Goal: Transaction & Acquisition: Purchase product/service

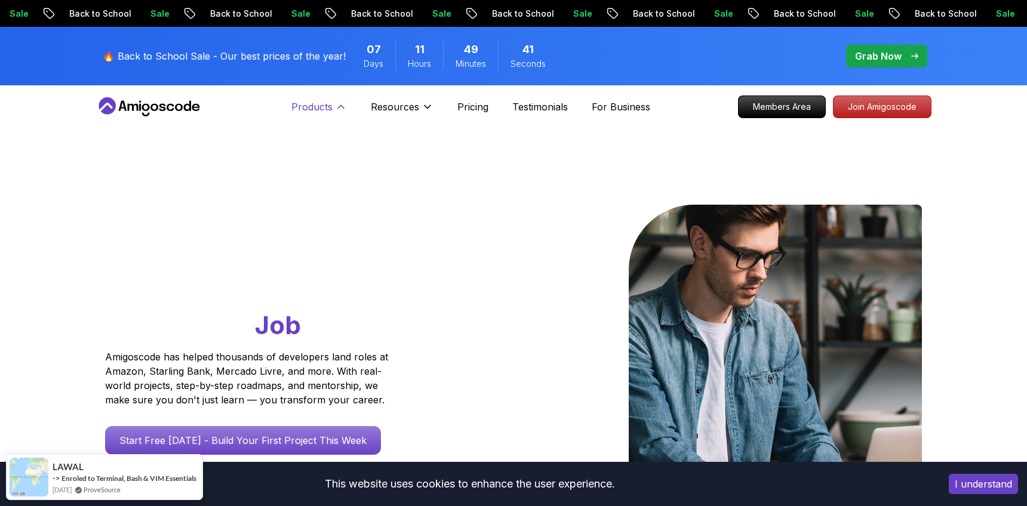
click at [335, 101] on icon at bounding box center [341, 107] width 12 height 12
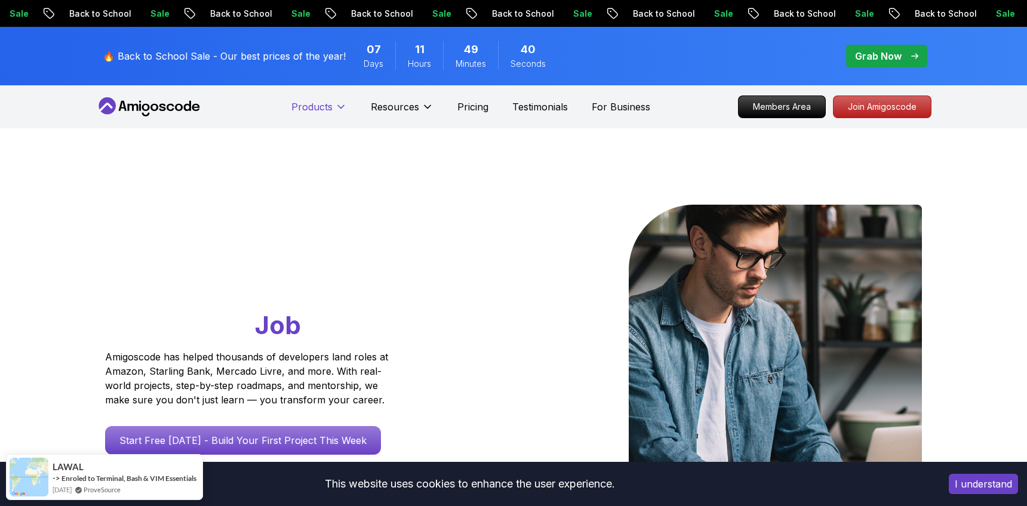
click at [335, 101] on icon at bounding box center [341, 107] width 12 height 12
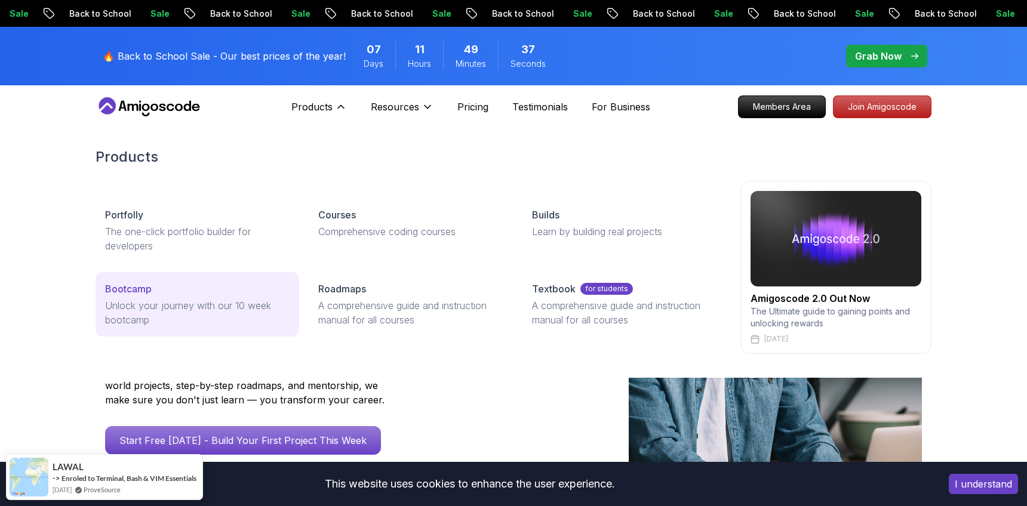
click at [148, 286] on p "Bootcamp" at bounding box center [128, 289] width 47 height 14
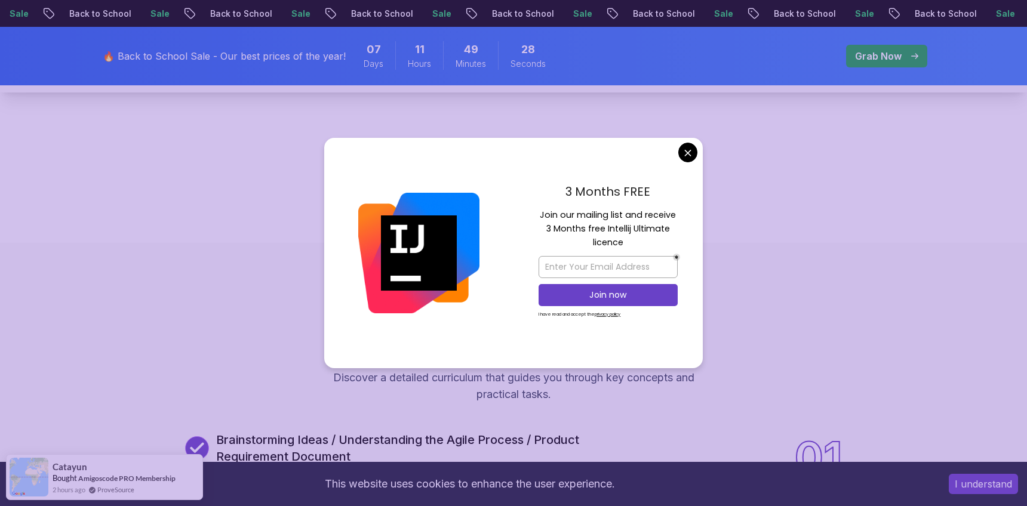
scroll to position [1093, 0]
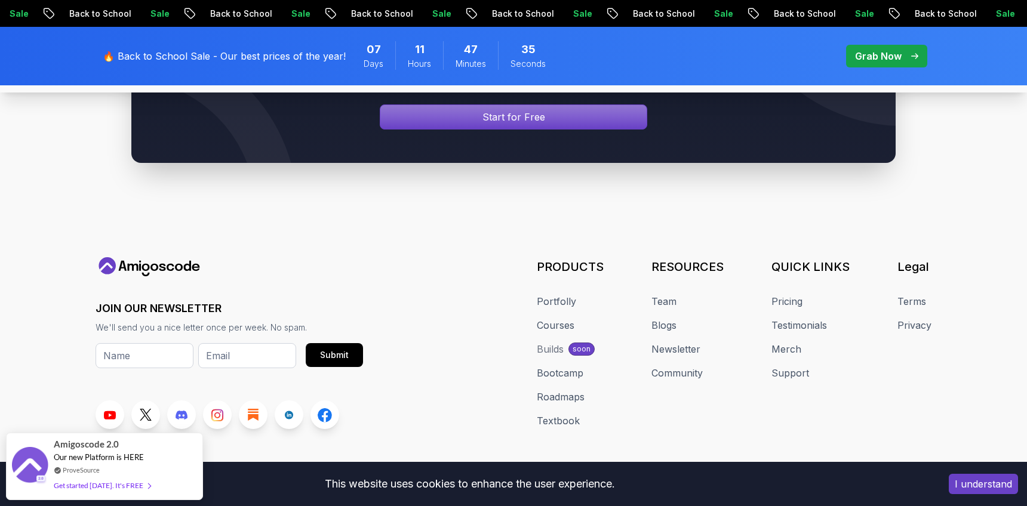
scroll to position [5716, 0]
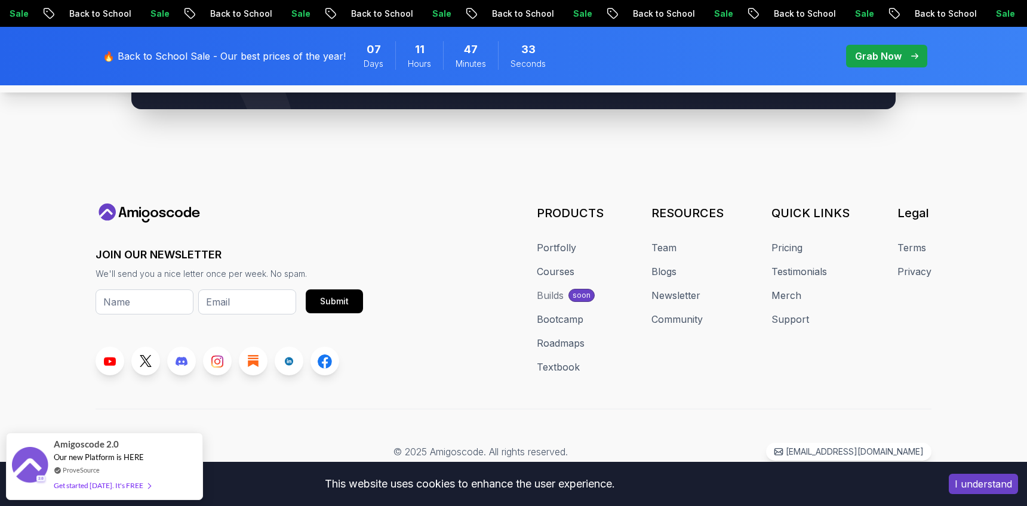
click at [579, 75] on div "Signin page" at bounding box center [513, 63] width 253 height 23
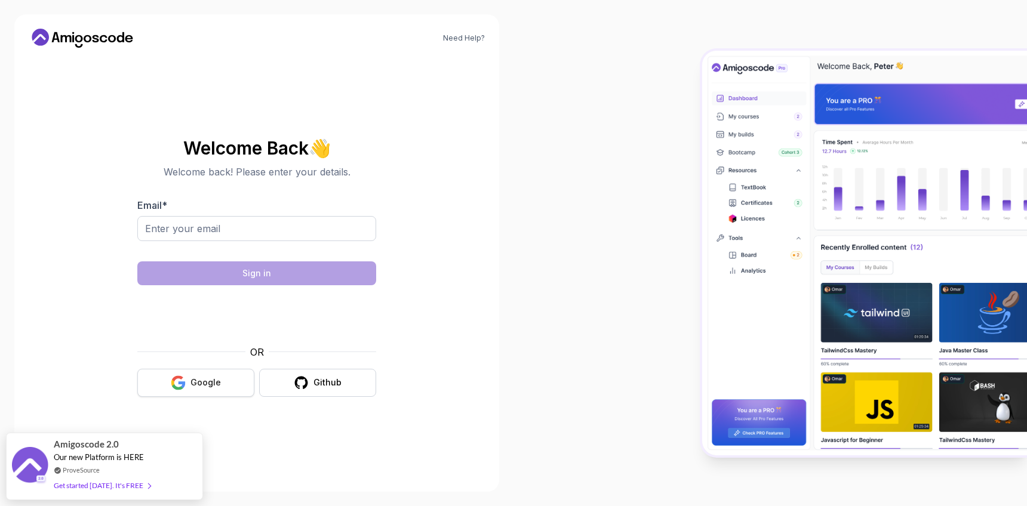
click at [211, 381] on div "Google" at bounding box center [206, 383] width 30 height 12
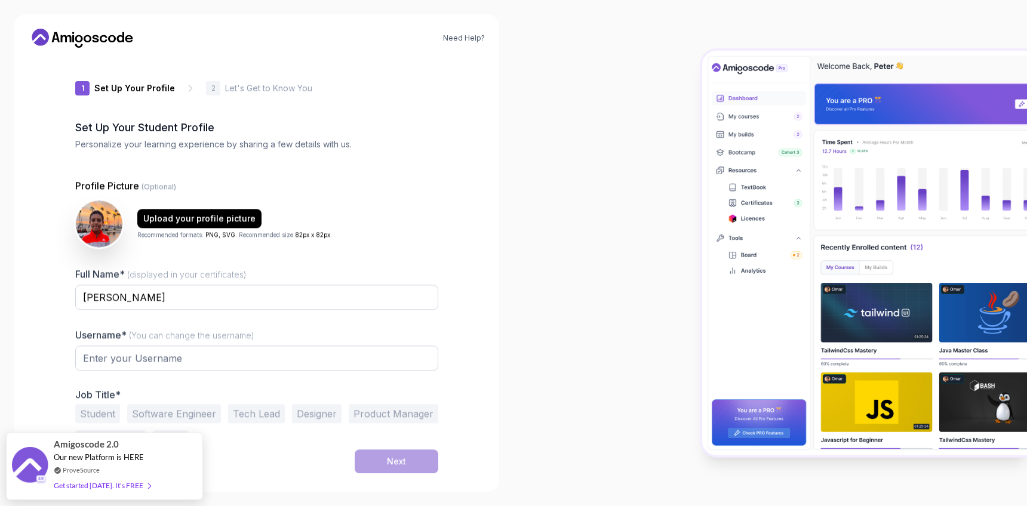
type input "wildstagf15fd"
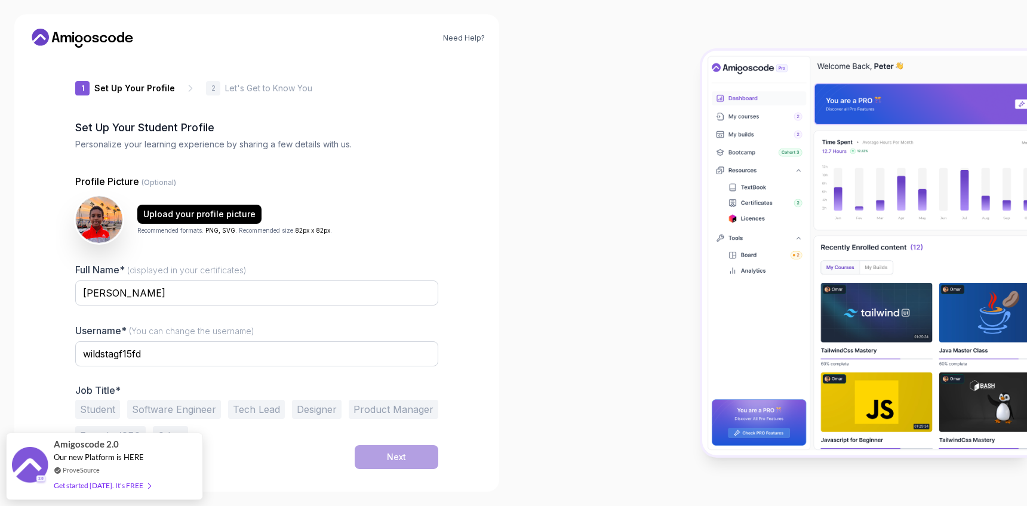
click at [199, 405] on button "Software Engineer" at bounding box center [174, 409] width 94 height 19
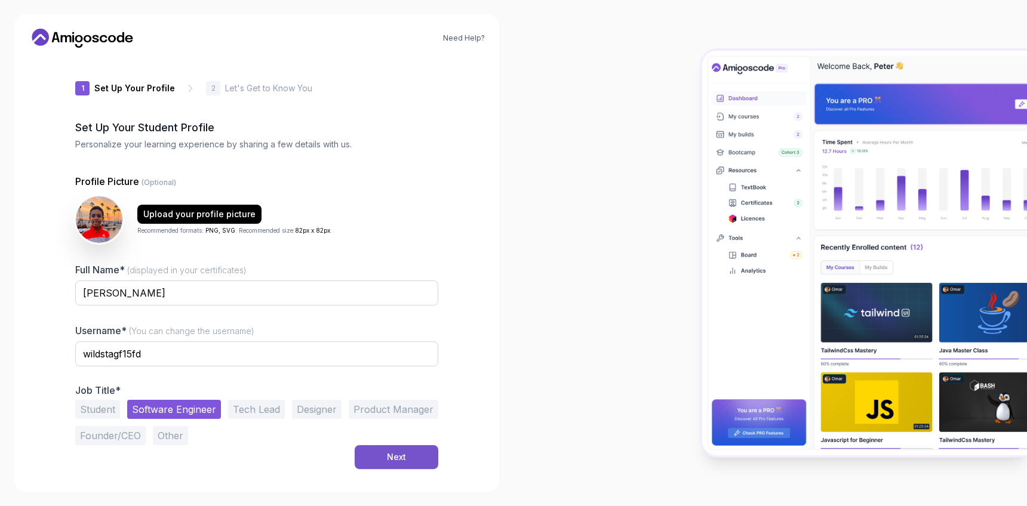
click at [395, 455] on div "Next" at bounding box center [396, 457] width 19 height 12
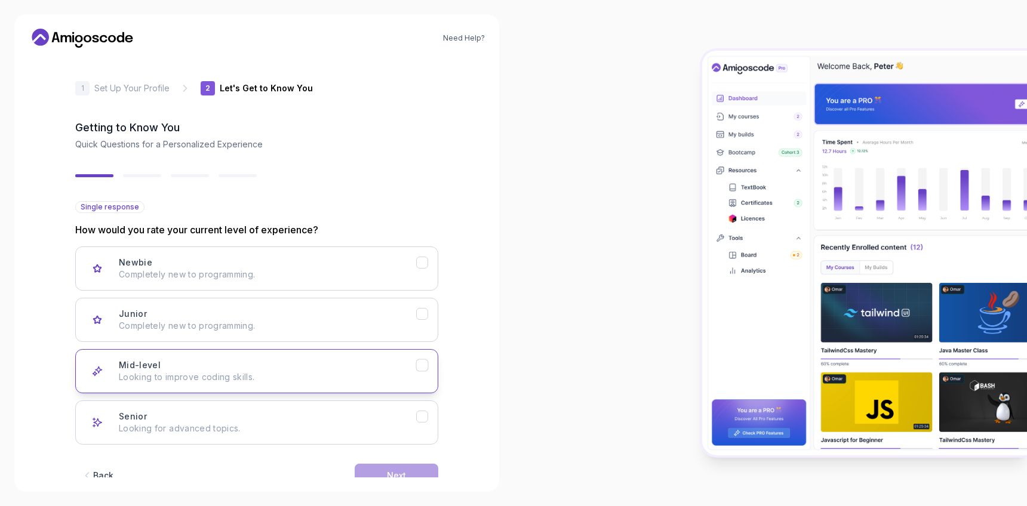
click at [314, 365] on div "Mid-level Looking to improve coding skills." at bounding box center [267, 372] width 297 height 24
click at [406, 466] on button "Next" at bounding box center [397, 476] width 84 height 24
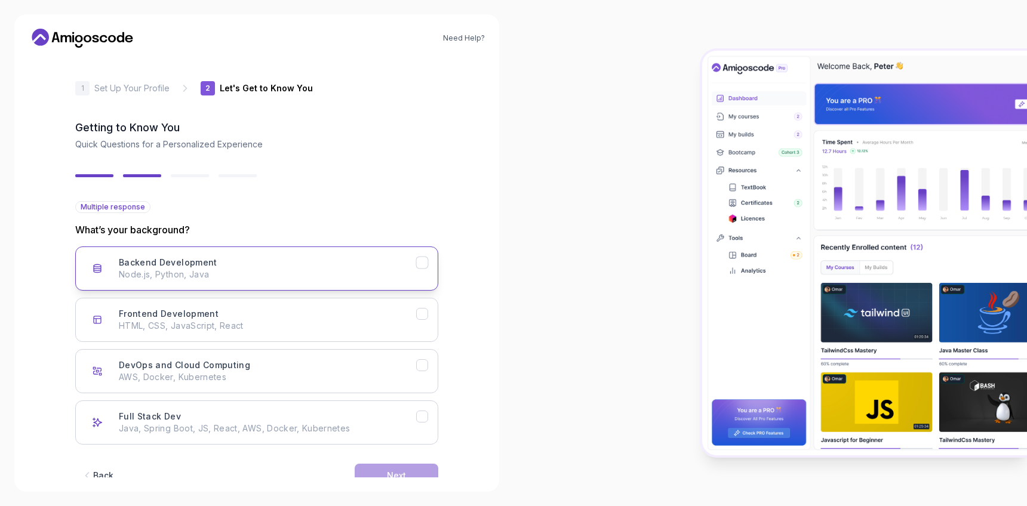
click at [426, 259] on icon "Backend Development" at bounding box center [422, 262] width 11 height 11
click at [423, 419] on icon "Full Stack Dev" at bounding box center [422, 416] width 11 height 11
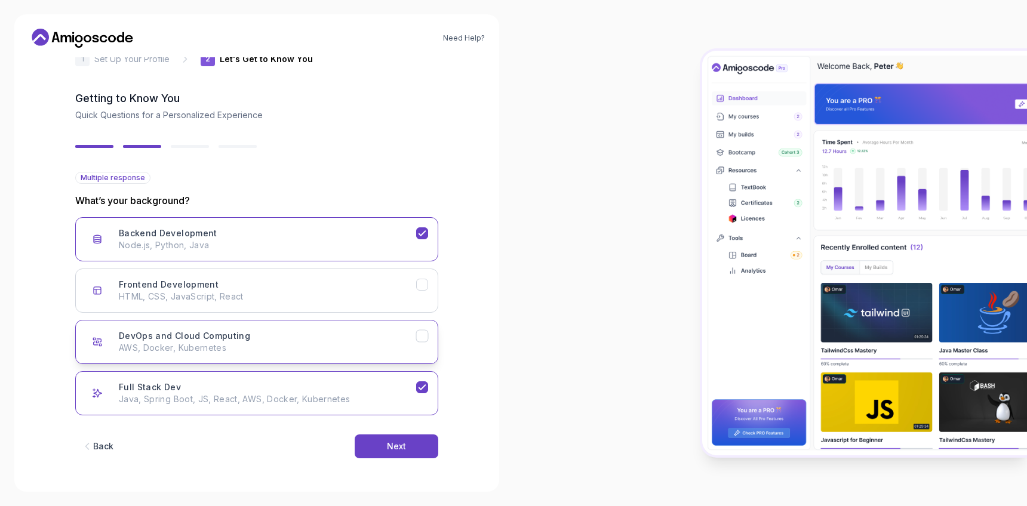
click at [424, 339] on icon "DevOps and Cloud Computing" at bounding box center [422, 336] width 11 height 11
click at [374, 446] on button "Next" at bounding box center [397, 447] width 84 height 24
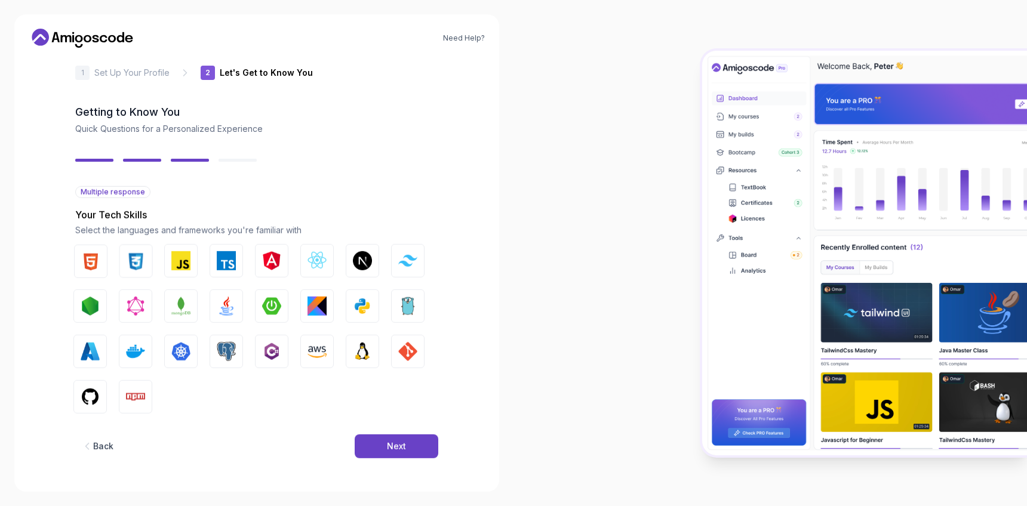
scroll to position [15, 0]
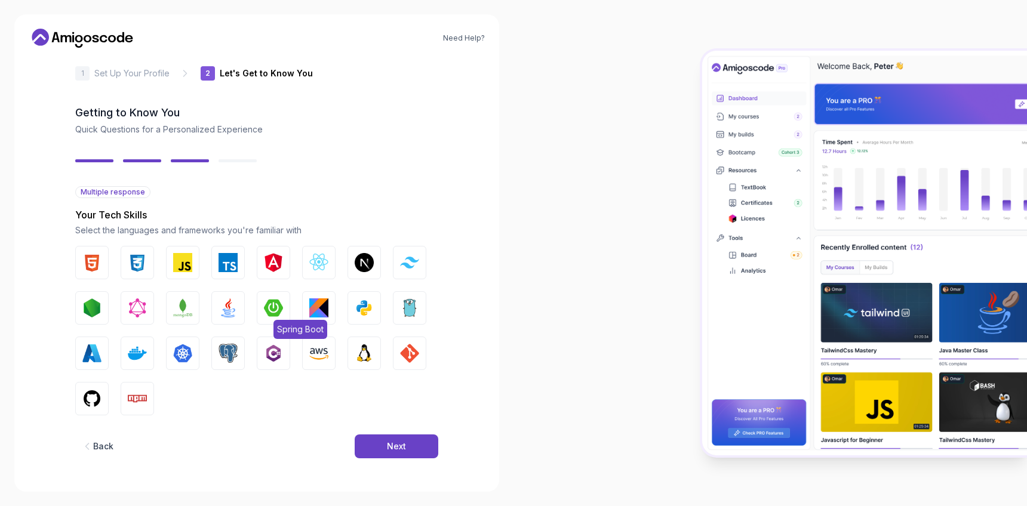
click at [271, 305] on img "button" at bounding box center [273, 308] width 19 height 19
click at [322, 351] on img "button" at bounding box center [318, 353] width 19 height 19
click at [135, 352] on img "button" at bounding box center [137, 353] width 19 height 19
click at [227, 306] on img "button" at bounding box center [228, 308] width 19 height 19
click at [411, 445] on button "Next" at bounding box center [397, 447] width 84 height 24
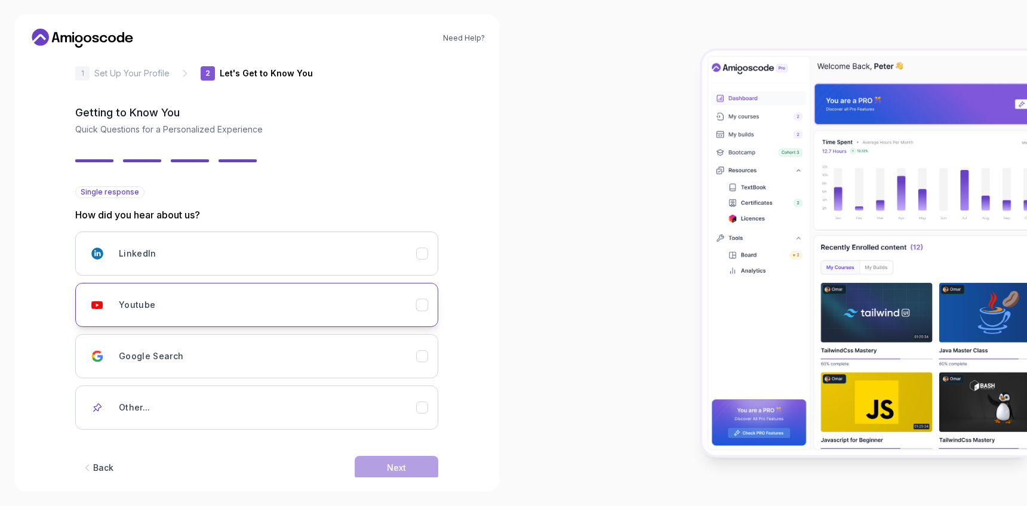
click at [428, 309] on button "Youtube" at bounding box center [256, 305] width 363 height 44
click at [396, 466] on div "Next" at bounding box center [396, 468] width 19 height 12
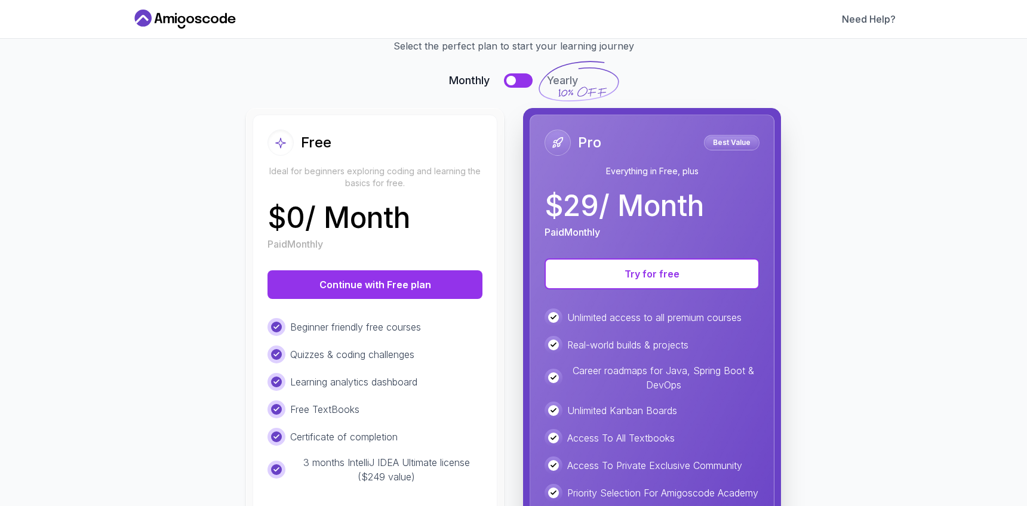
scroll to position [61, 0]
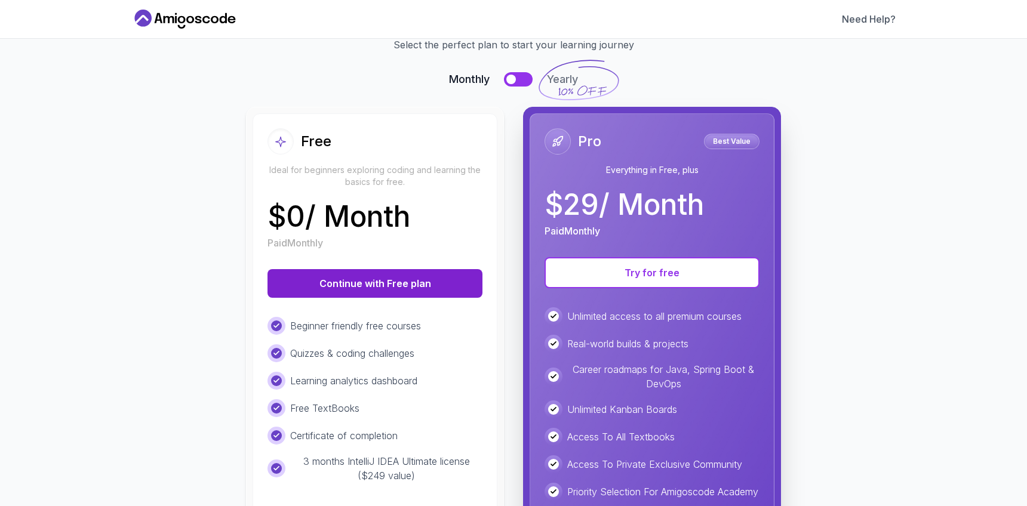
click at [416, 288] on button "Continue with Free plan" at bounding box center [375, 283] width 215 height 29
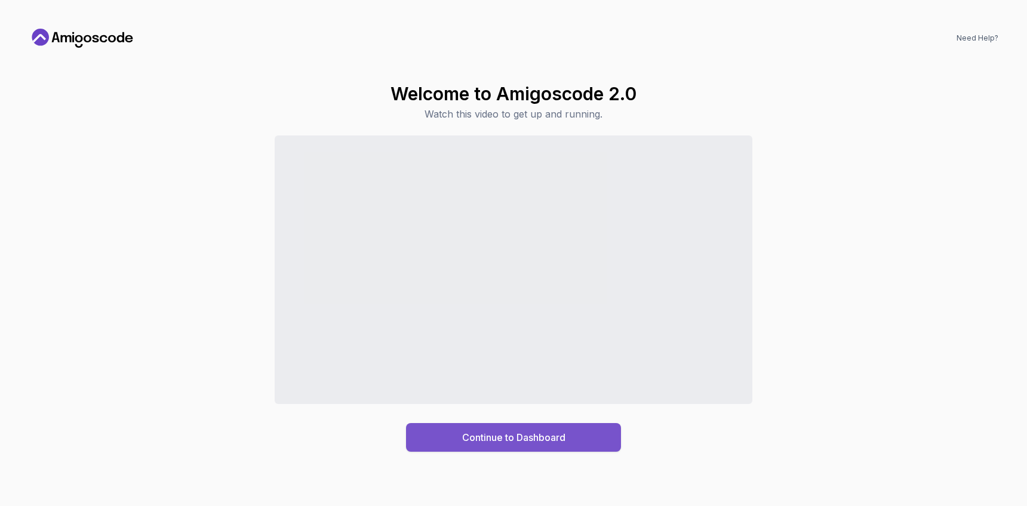
click at [539, 439] on div "Continue to Dashboard" at bounding box center [513, 438] width 103 height 14
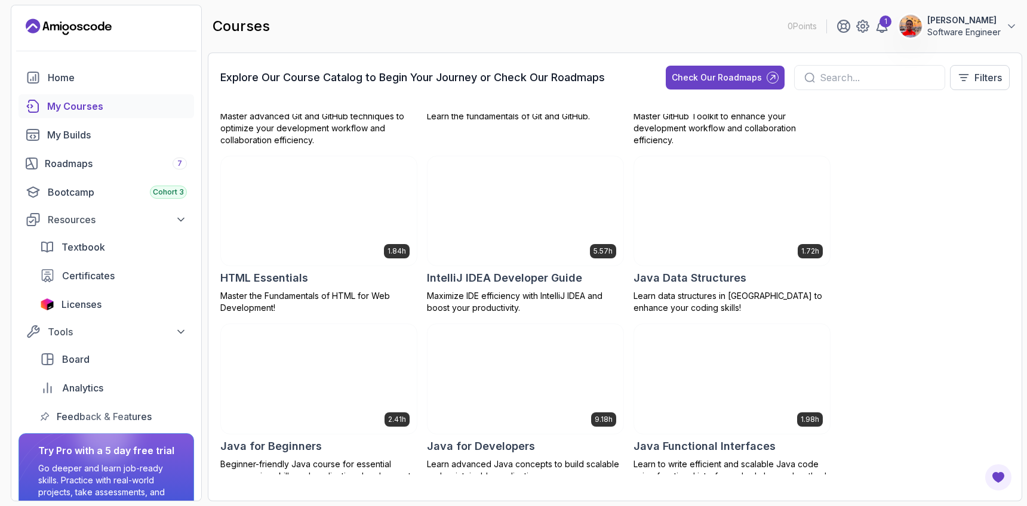
scroll to position [678, 0]
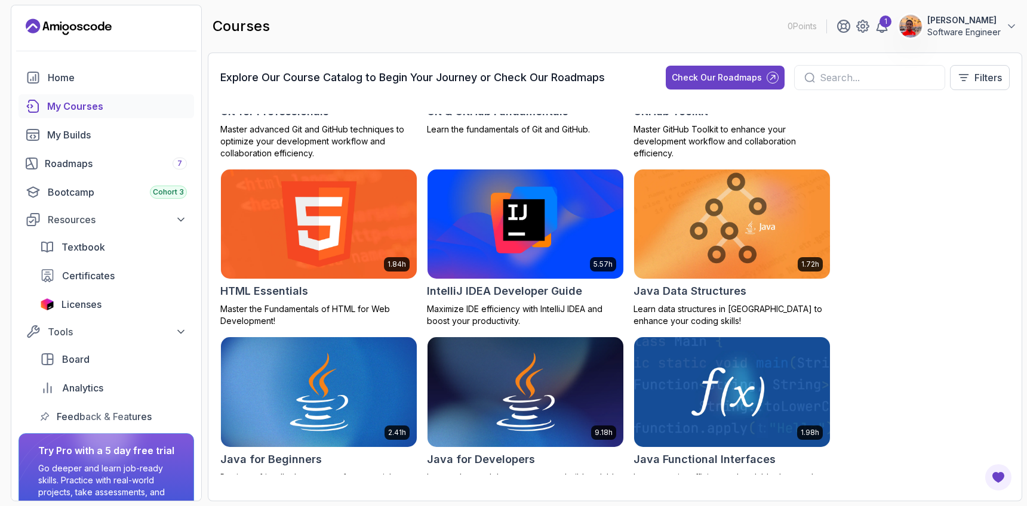
click at [794, 222] on img at bounding box center [731, 224] width 205 height 115
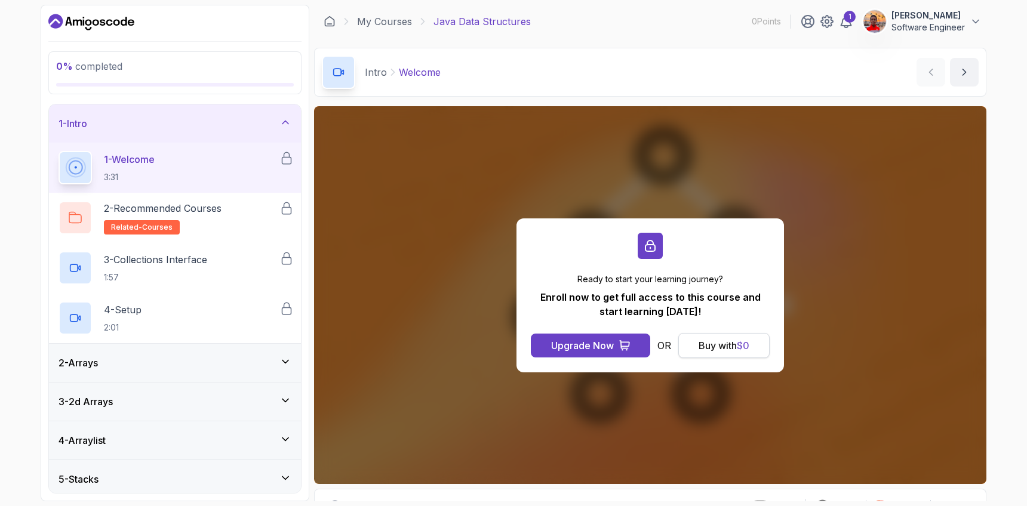
click at [715, 349] on div "Buy with $ 0" at bounding box center [724, 346] width 51 height 14
click at [733, 348] on div "Buy with $ 0" at bounding box center [724, 346] width 51 height 14
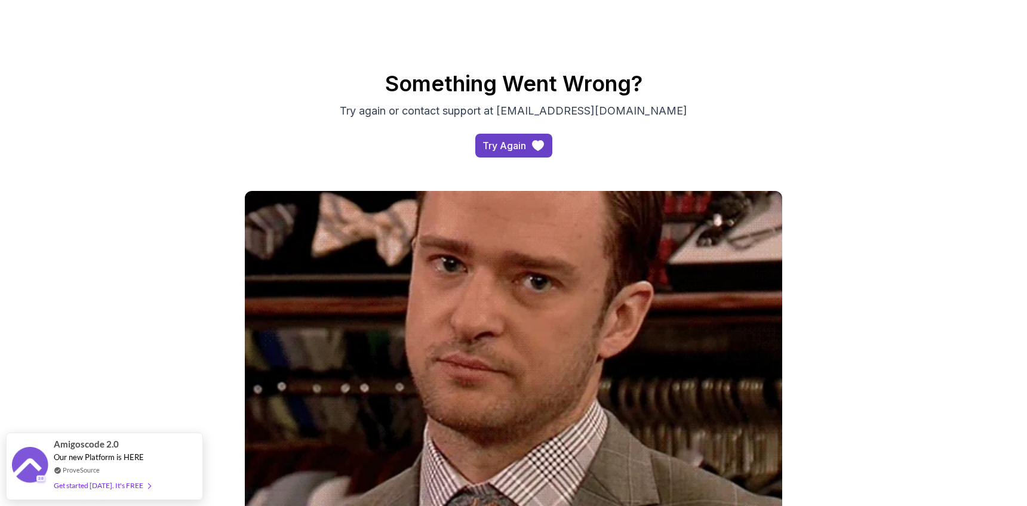
scroll to position [70, 0]
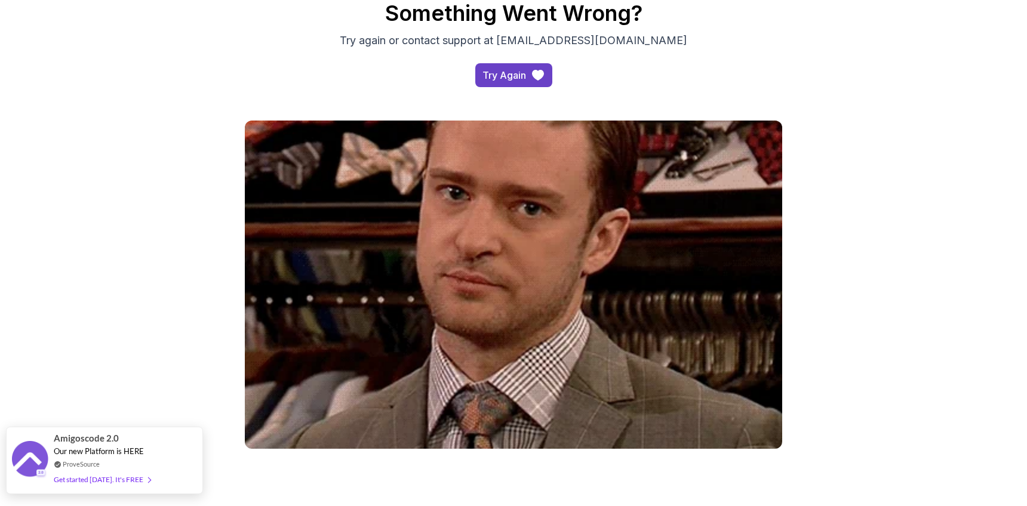
click at [126, 477] on div "Get started [DATE]. It's FREE" at bounding box center [102, 480] width 97 height 14
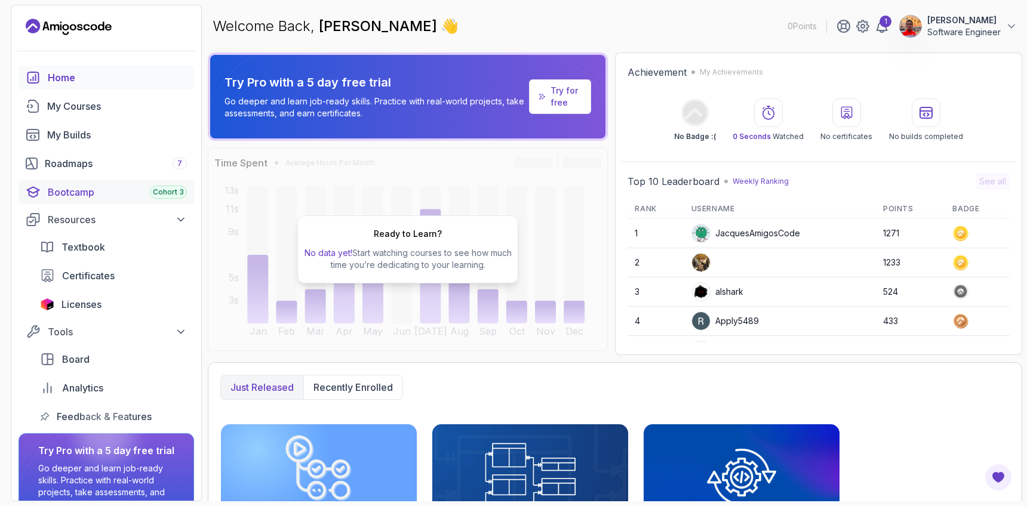
click at [125, 194] on div "Bootcamp Cohort 3" at bounding box center [117, 192] width 139 height 14
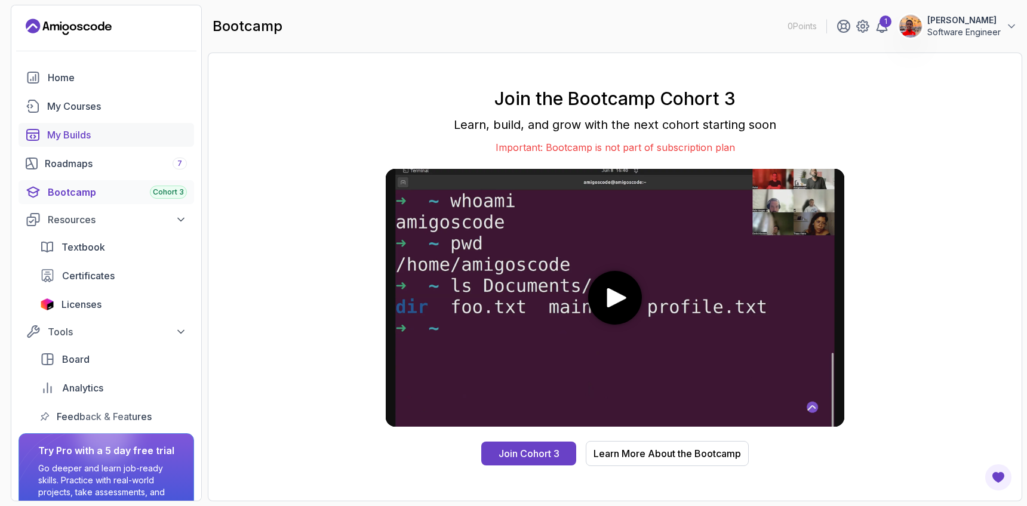
click at [82, 136] on div "My Builds" at bounding box center [117, 135] width 140 height 14
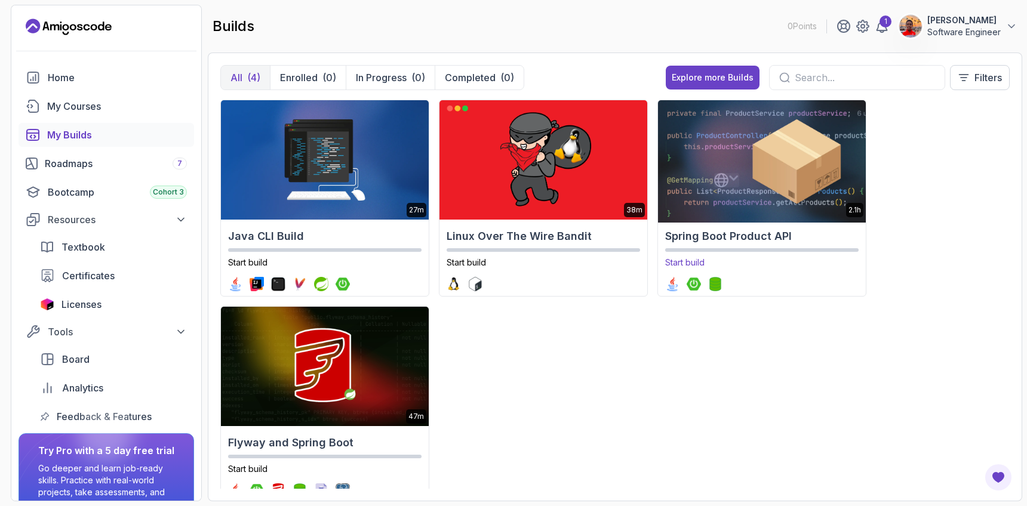
click at [743, 181] on img at bounding box center [762, 159] width 218 height 125
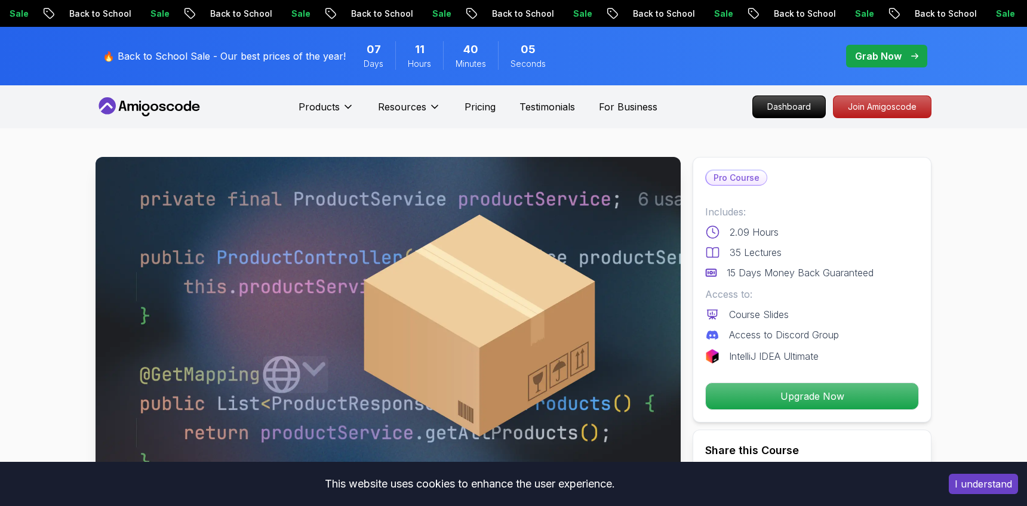
click at [171, 108] on icon at bounding box center [149, 106] width 107 height 19
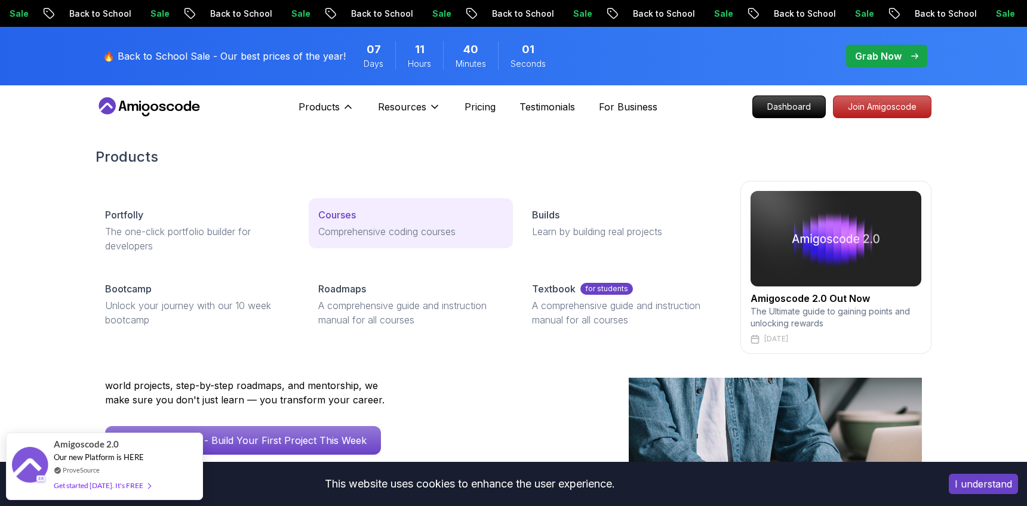
click at [339, 211] on p "Courses" at bounding box center [337, 215] width 38 height 14
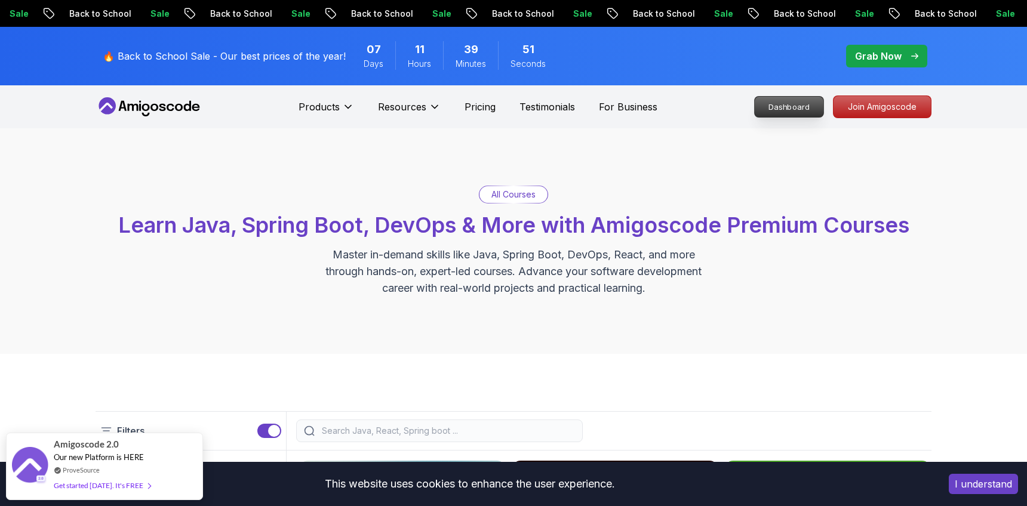
click at [778, 109] on p "Dashboard" at bounding box center [789, 107] width 69 height 20
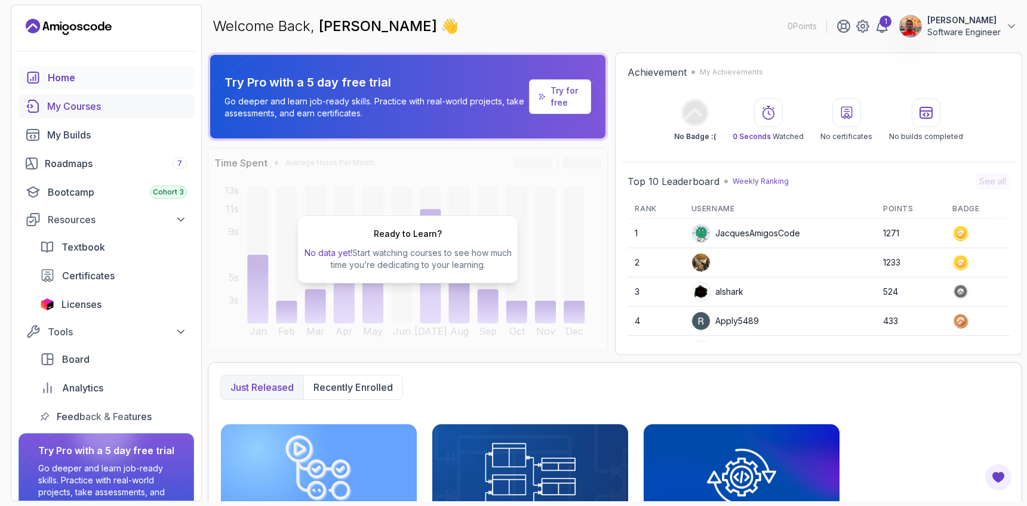
click at [82, 110] on div "My Courses" at bounding box center [117, 106] width 140 height 14
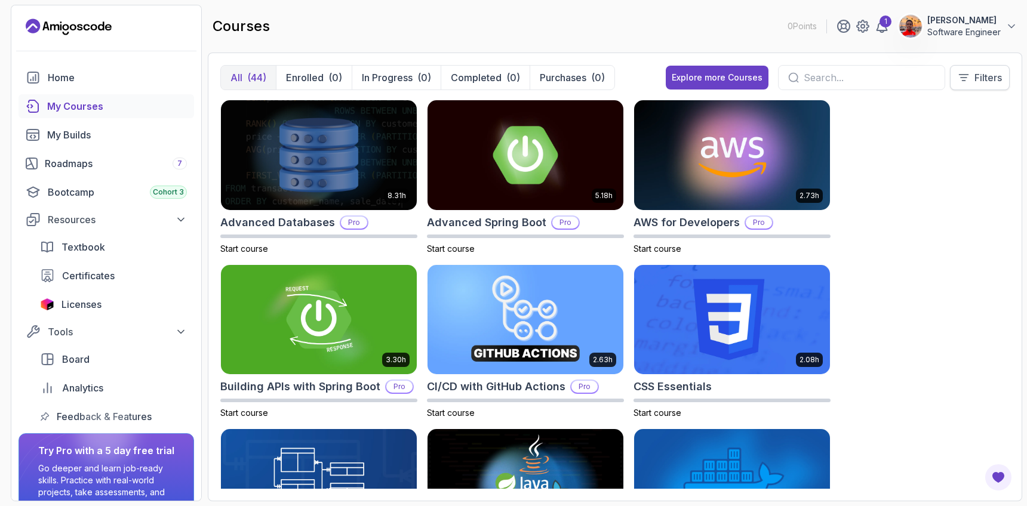
click at [998, 81] on p "Filters" at bounding box center [988, 77] width 27 height 14
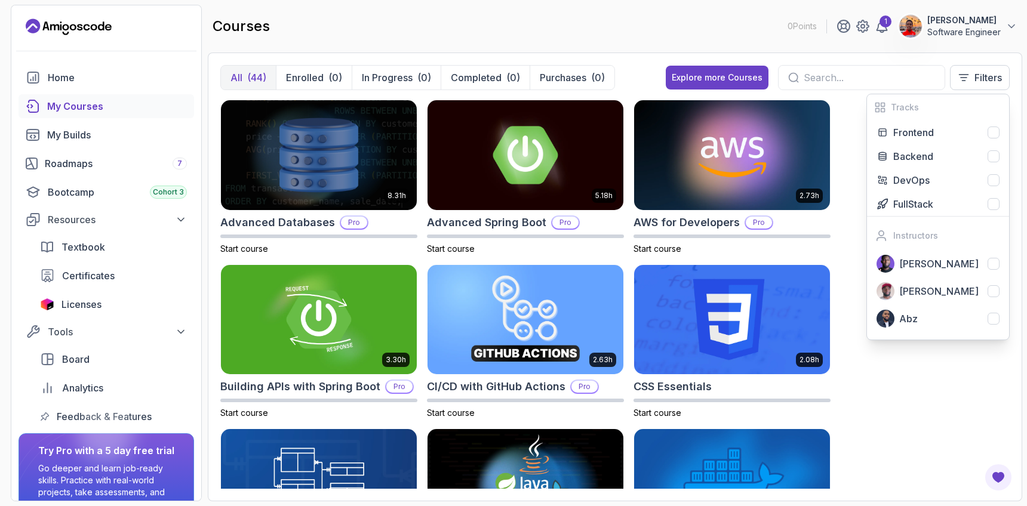
click at [950, 434] on div "8.31h Advanced Databases Pro Start course 5.18h Advanced Spring Boot Pro Start …" at bounding box center [614, 294] width 789 height 389
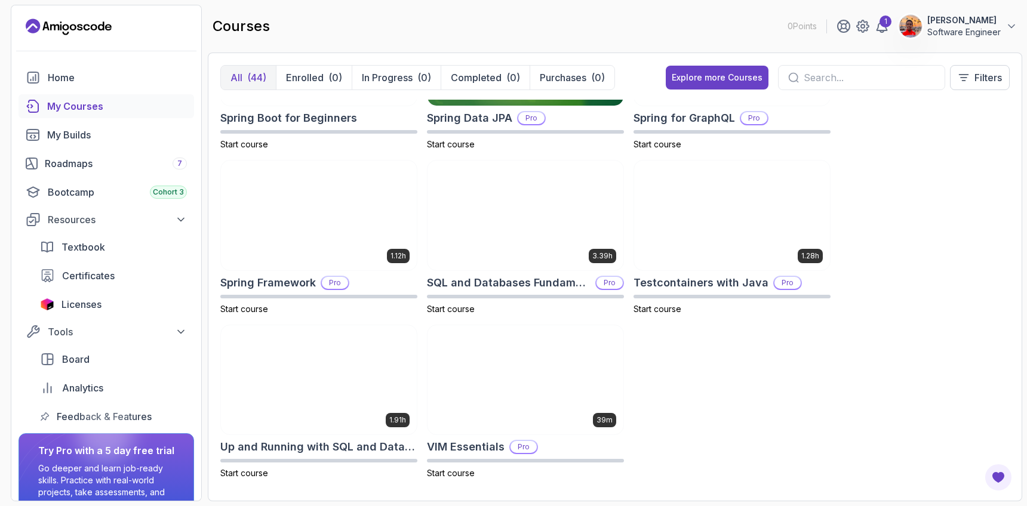
scroll to position [2084, 0]
